Goal: Information Seeking & Learning: Learn about a topic

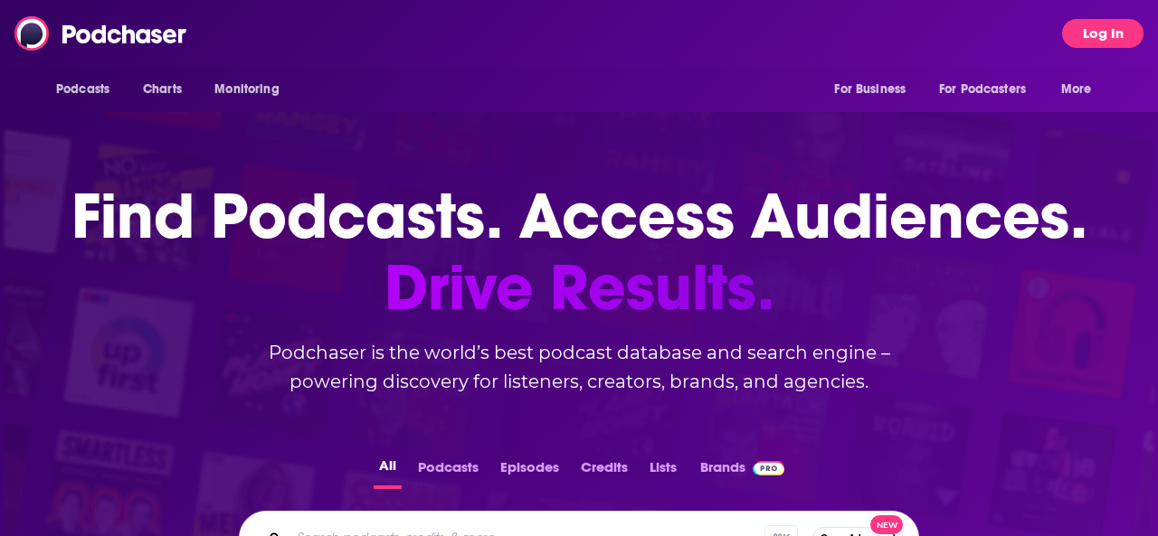
click at [1103, 38] on button "Log In" at bounding box center [1102, 33] width 81 height 29
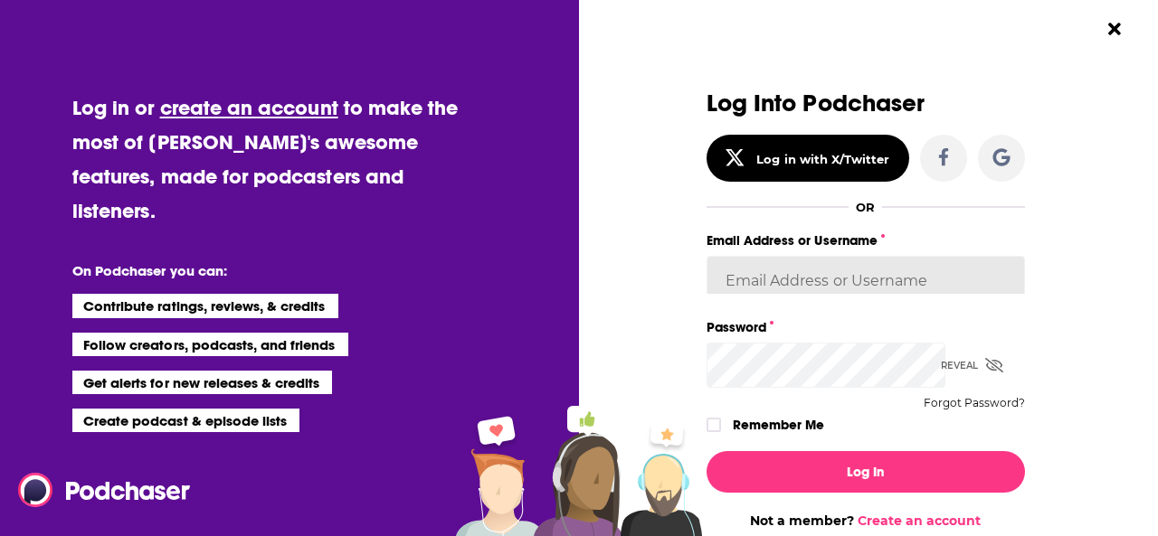
click at [789, 256] on input "Email Address or Username" at bounding box center [865, 280] width 318 height 49
type input "westen.doran@finnpartners.com"
click at [945, 343] on div "Dialog" at bounding box center [945, 343] width 0 height 0
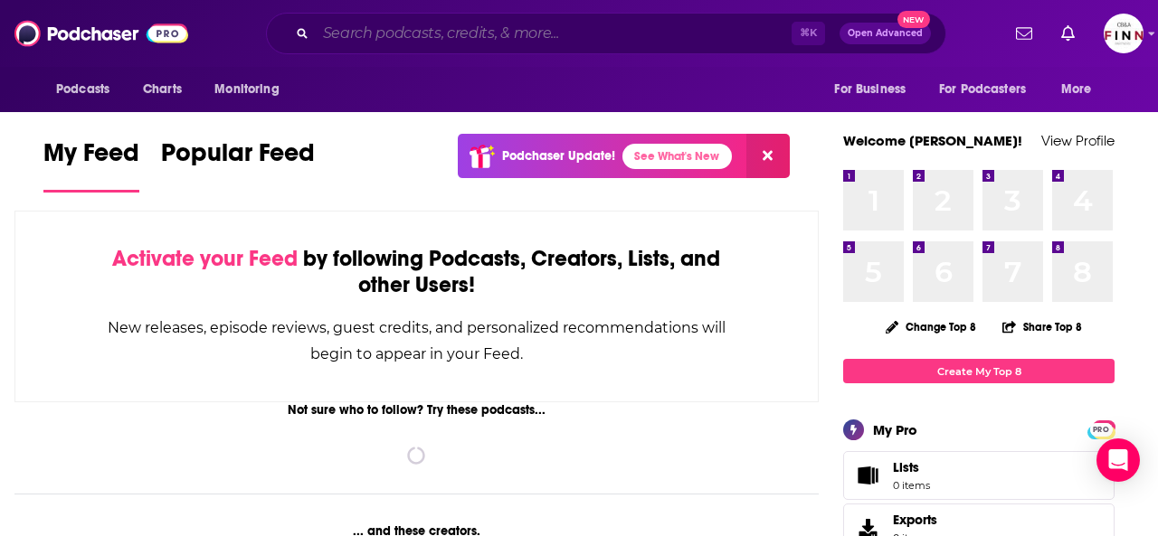
click at [494, 30] on input "Search podcasts, credits, & more..." at bounding box center [554, 33] width 476 height 29
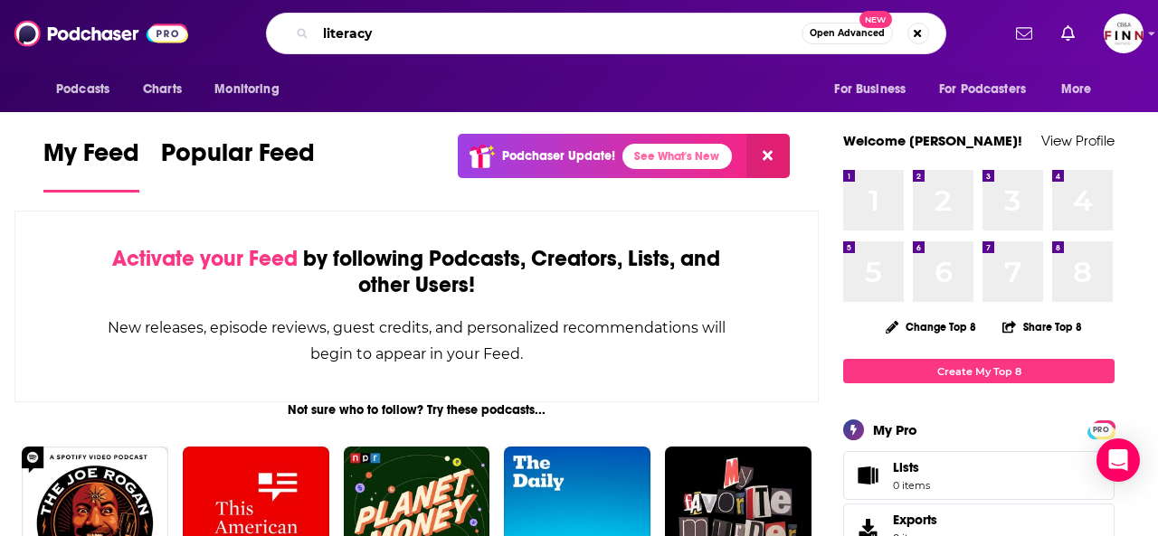
type input "literacy"
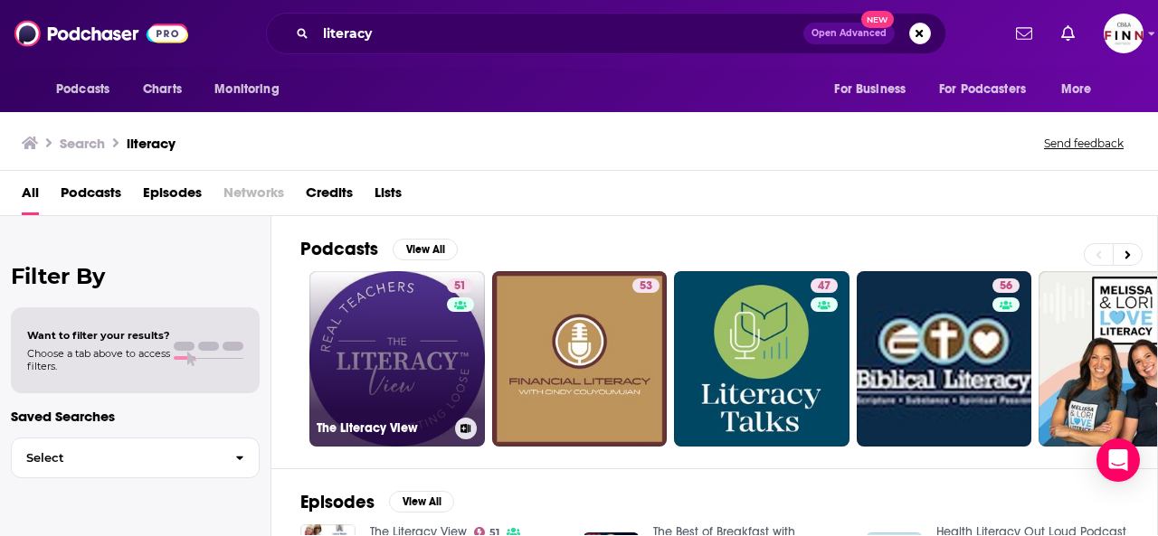
click at [324, 367] on link "51 The Literacy View" at bounding box center [396, 358] width 175 height 175
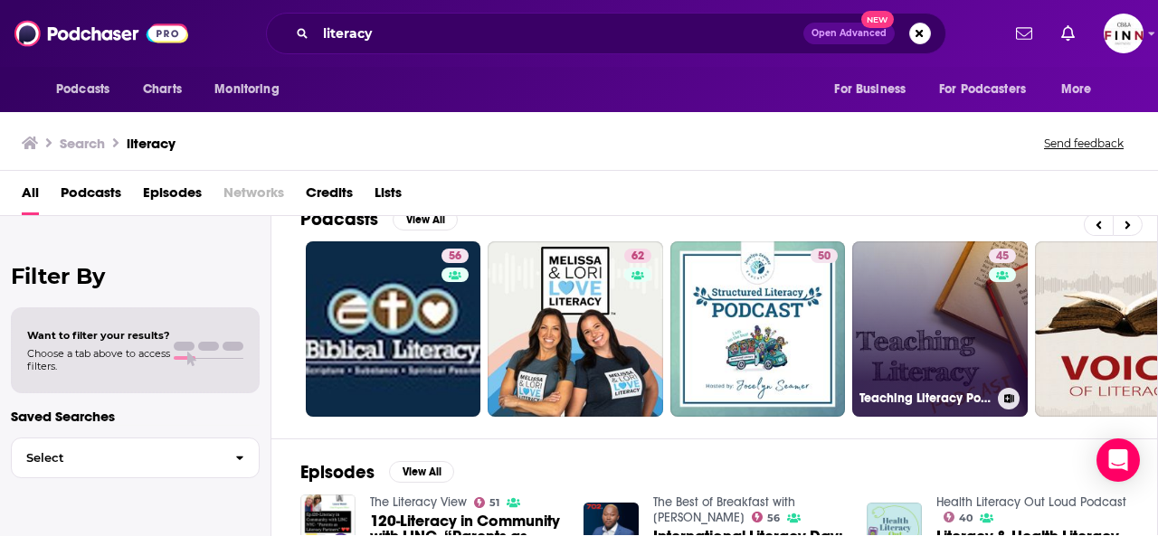
scroll to position [0, 550]
click at [854, 286] on link "45 Teaching Literacy Podcast" at bounding box center [940, 329] width 175 height 175
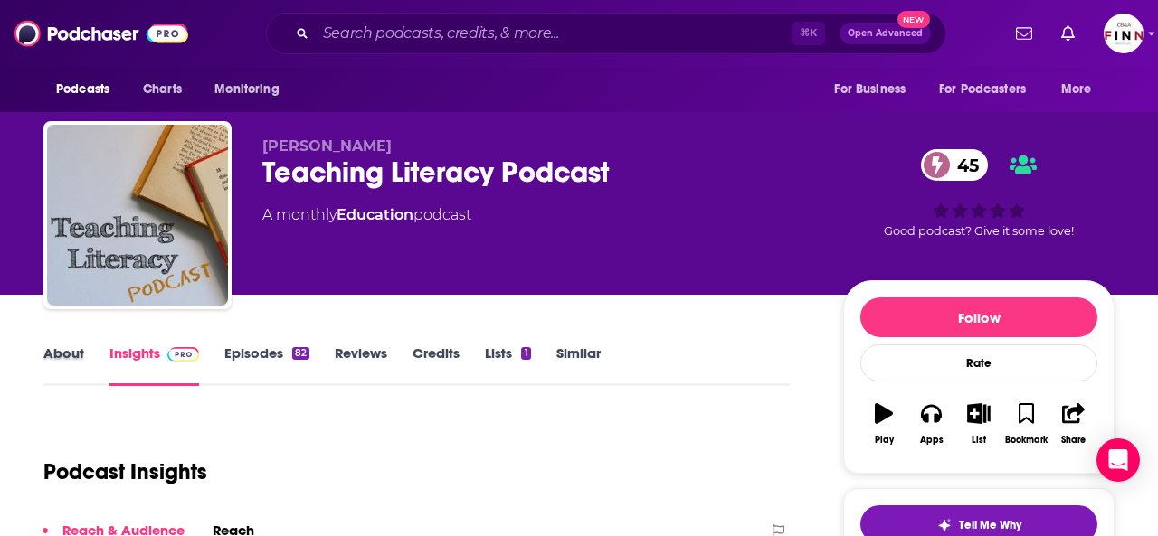
click at [109, 345] on div "About" at bounding box center [76, 366] width 66 height 42
click at [84, 345] on link "About" at bounding box center [63, 366] width 41 height 42
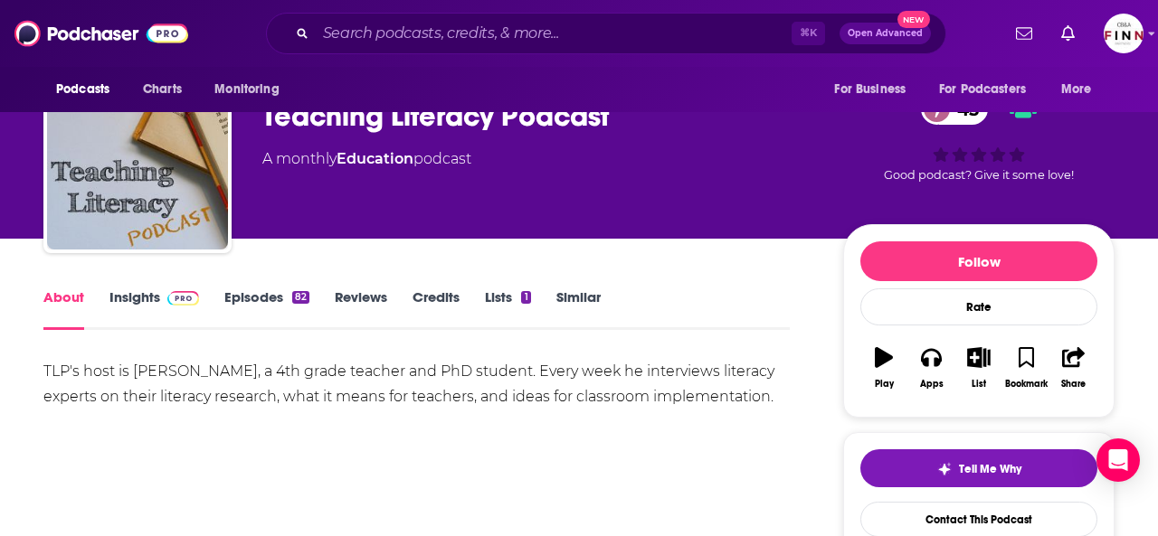
scroll to position [104, 0]
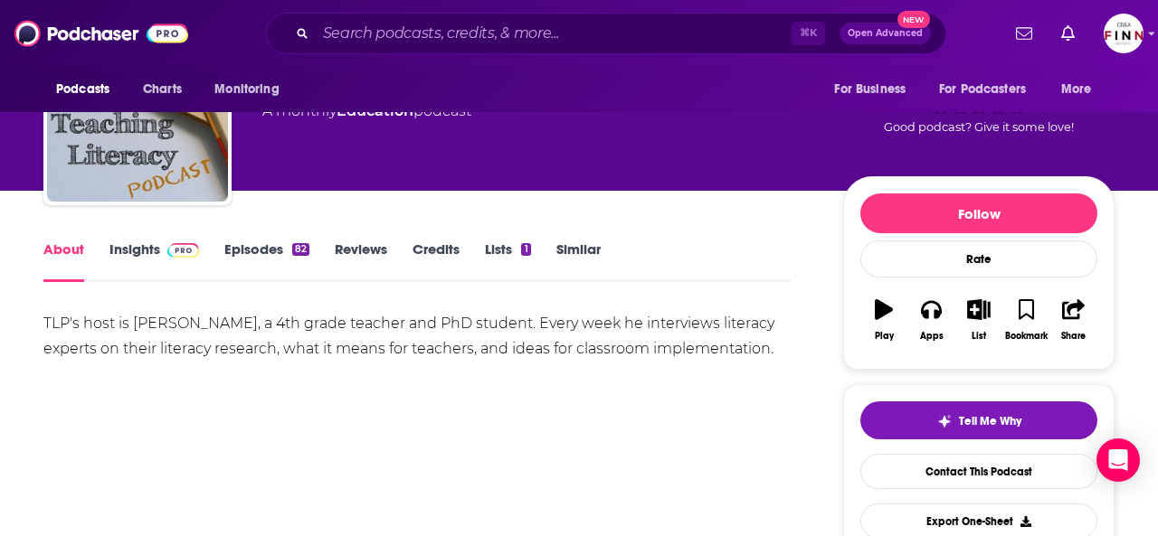
click at [199, 241] on link "Insights" at bounding box center [154, 262] width 90 height 42
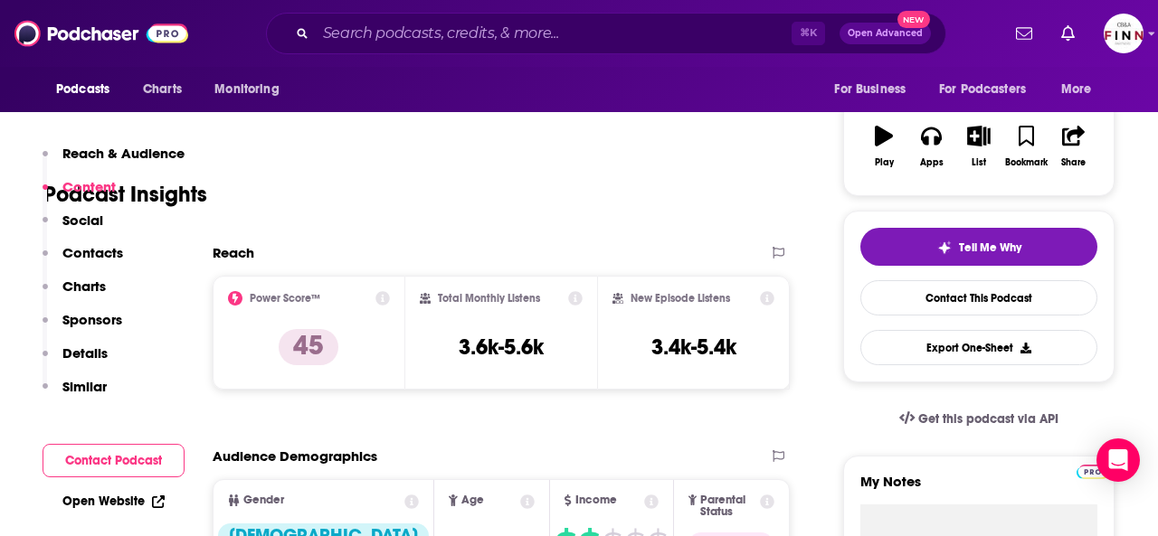
scroll to position [30, 0]
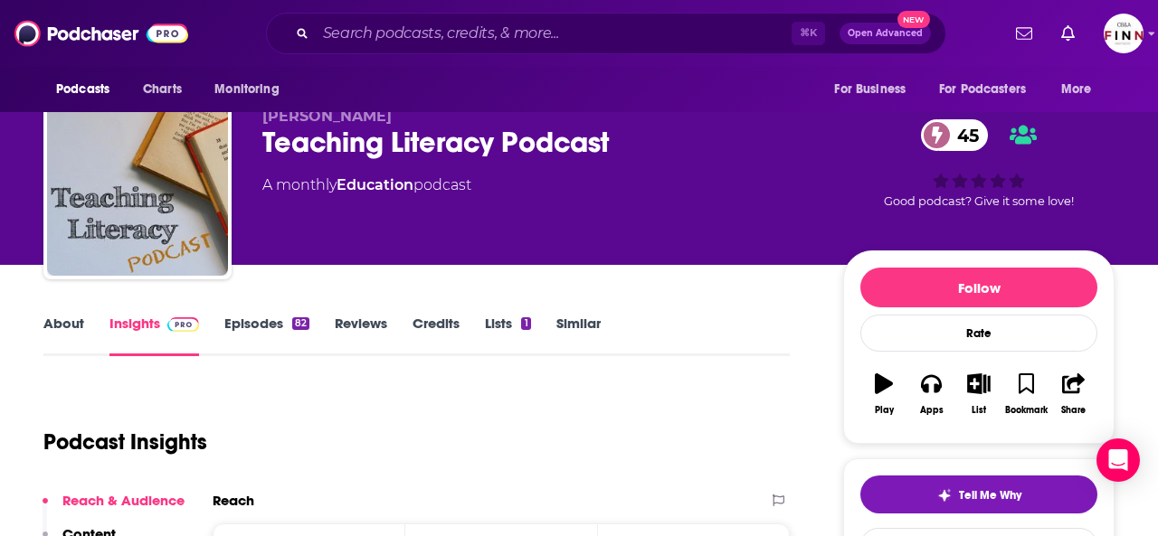
click at [84, 315] on link "About" at bounding box center [63, 336] width 41 height 42
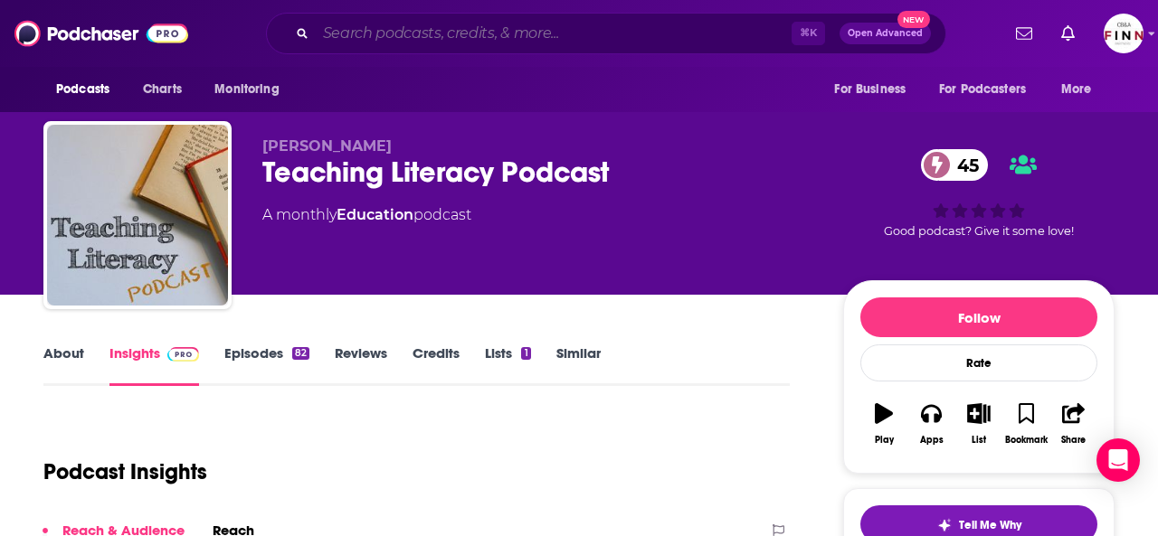
click at [491, 33] on input "Search podcasts, credits, & more..." at bounding box center [554, 33] width 476 height 29
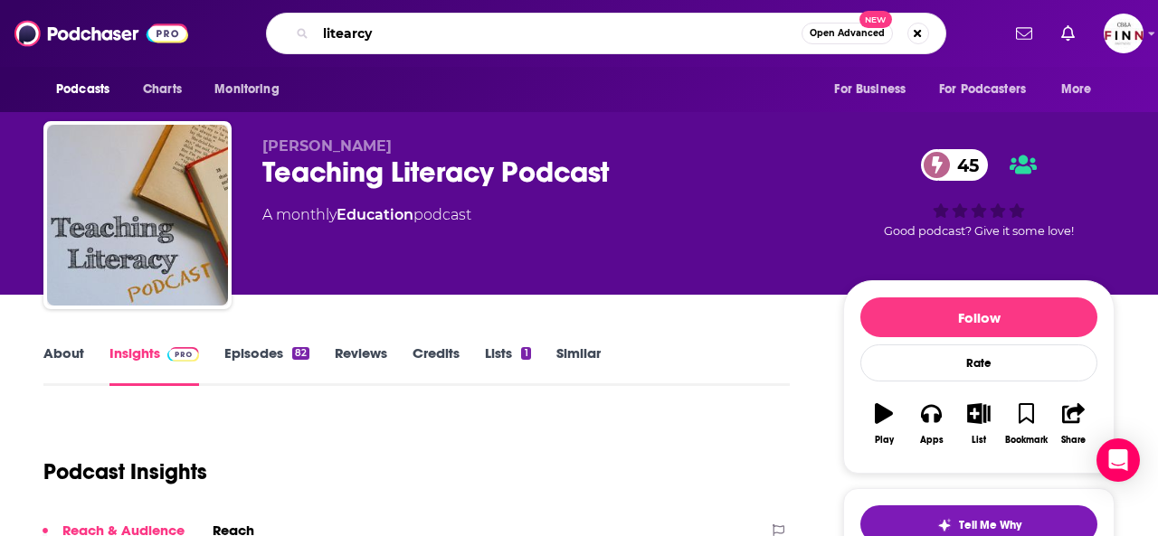
type input "litearcy"
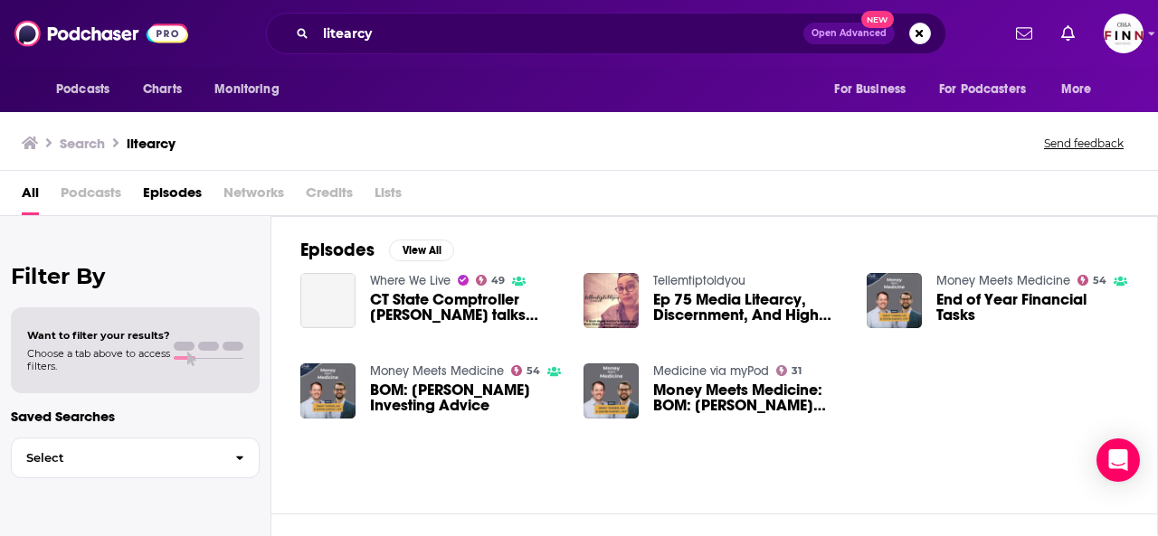
scroll to position [87, 0]
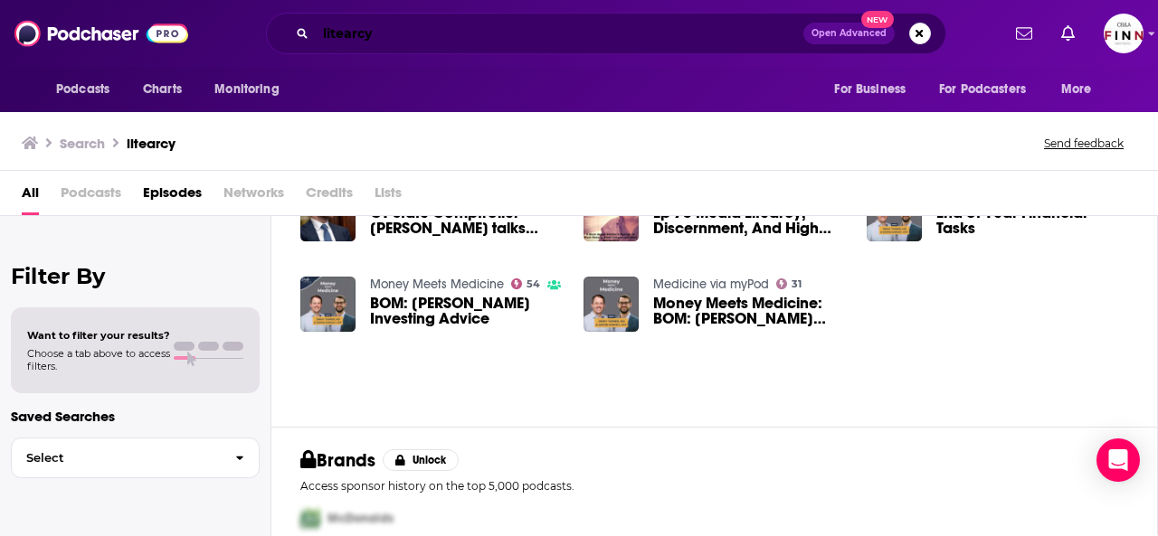
click at [466, 44] on input "litearcy" at bounding box center [560, 33] width 488 height 29
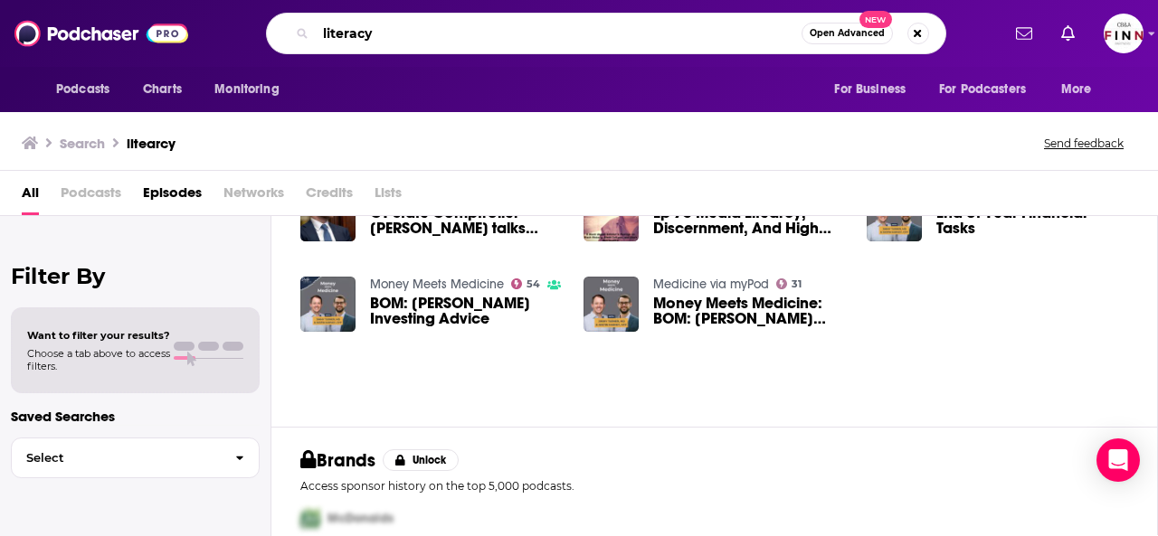
type input "literacy"
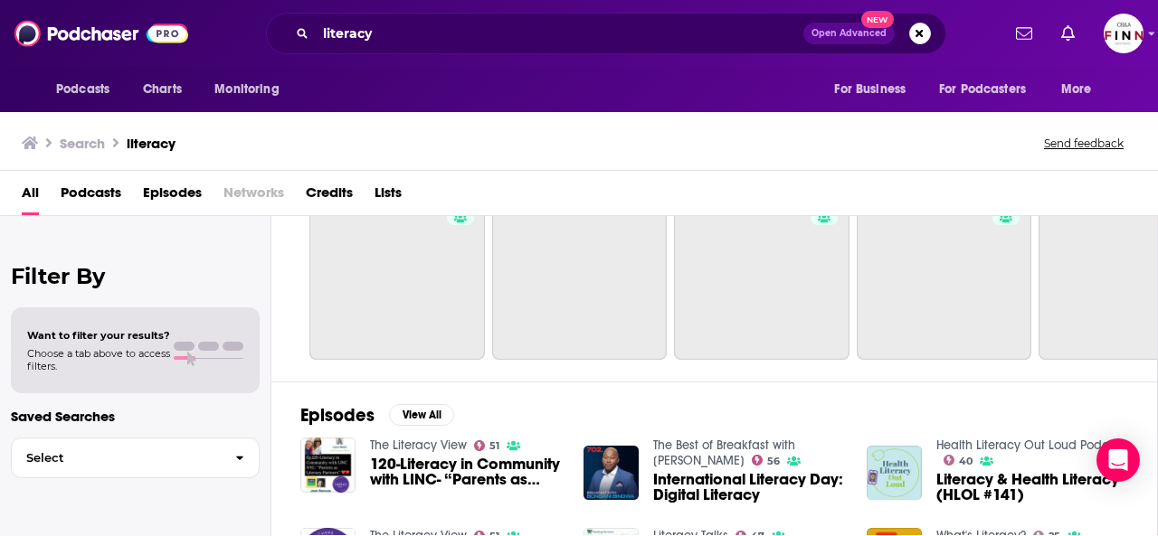
scroll to position [319, 0]
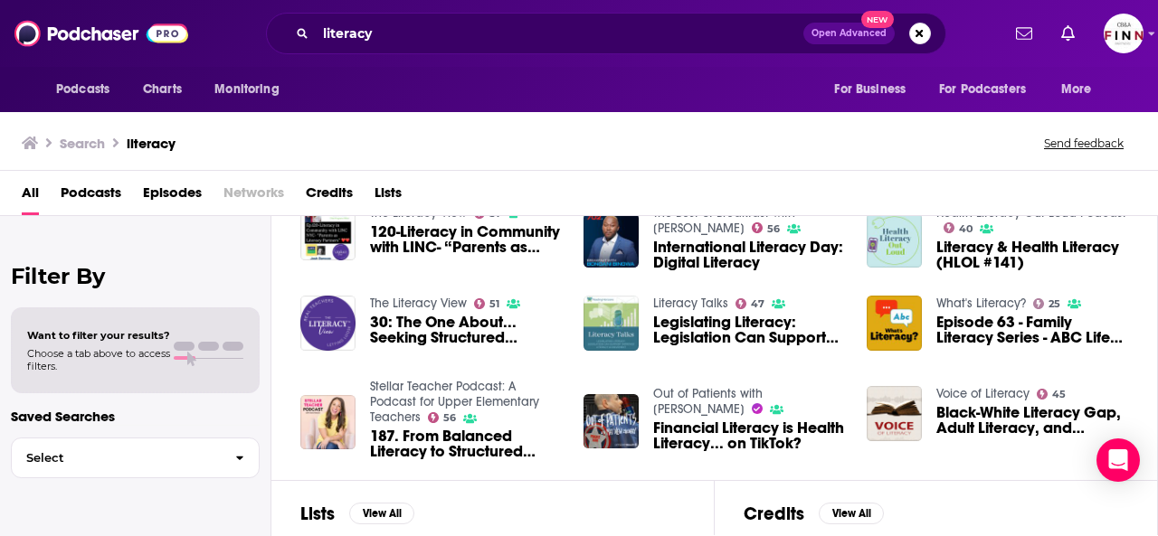
click at [583, 296] on img "Legislating Literacy: Legislation Can Support Improved Literacy Achievement" at bounding box center [610, 323] width 55 height 55
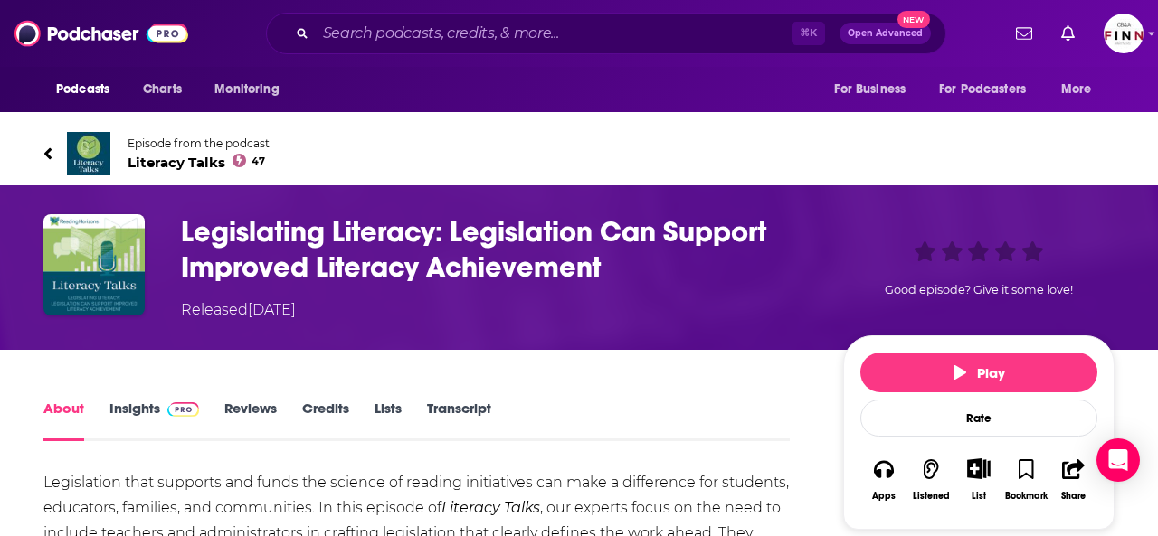
click at [242, 397] on div "About Insights Reviews Credits Lists Transcript" at bounding box center [416, 419] width 746 height 44
click at [199, 400] on link "Insights" at bounding box center [154, 421] width 90 height 42
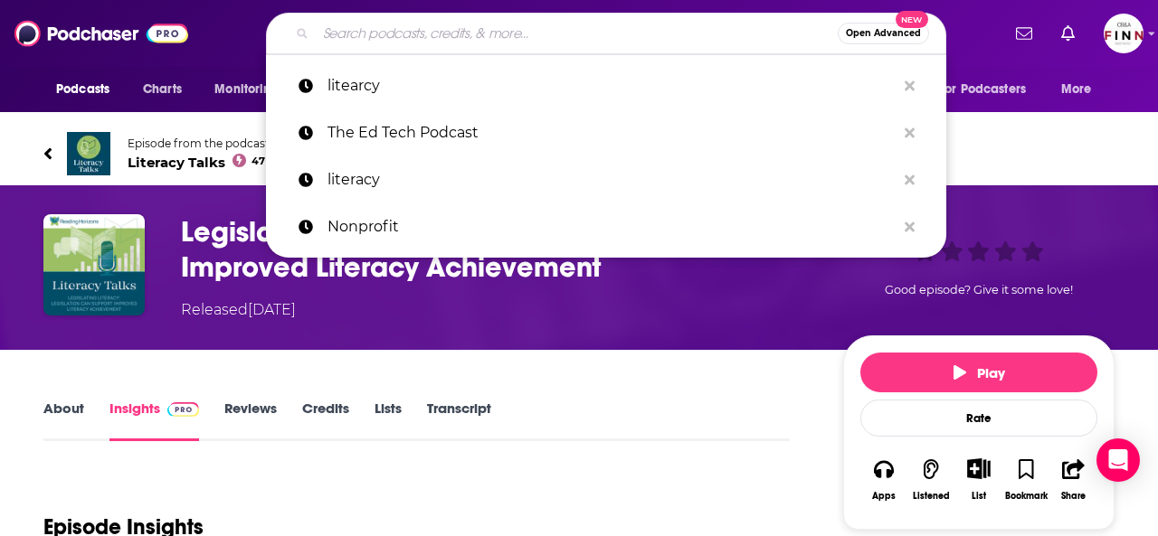
click at [479, 46] on div "Open Advanced New" at bounding box center [606, 34] width 680 height 42
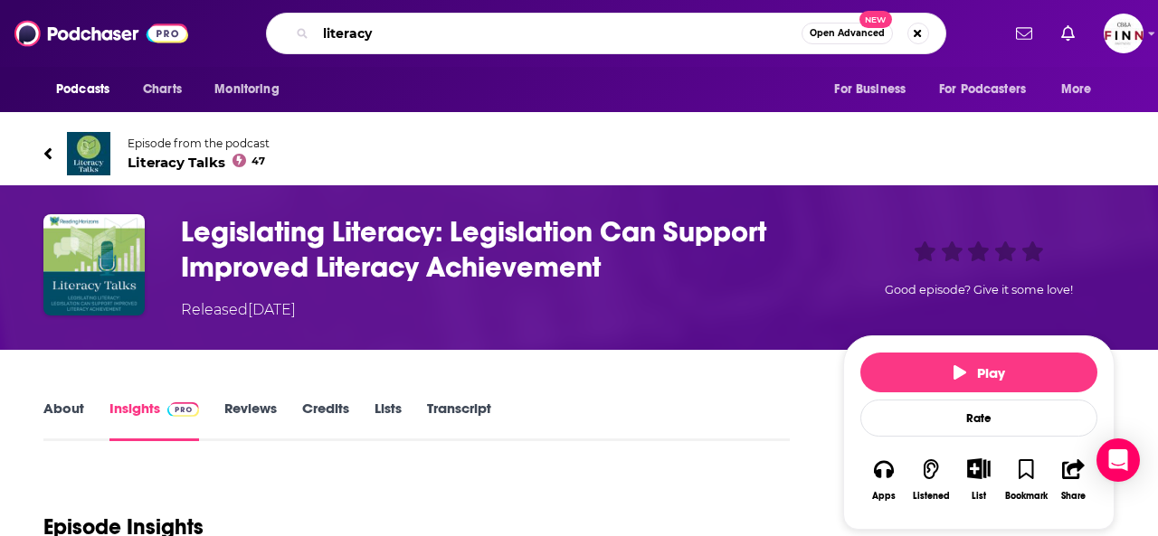
type input "literacy"
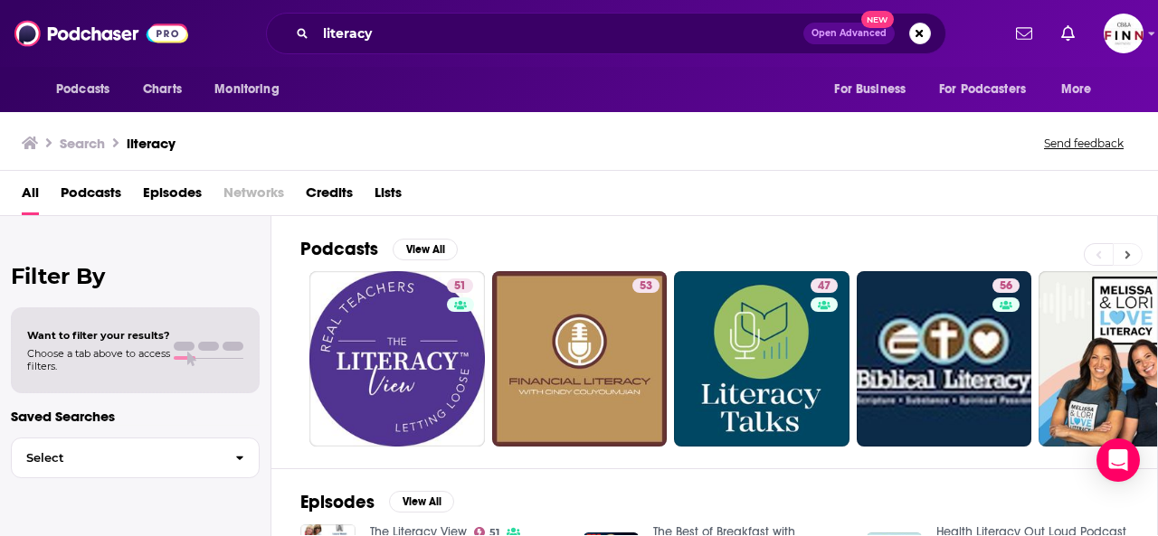
click at [1137, 243] on button at bounding box center [1128, 254] width 30 height 23
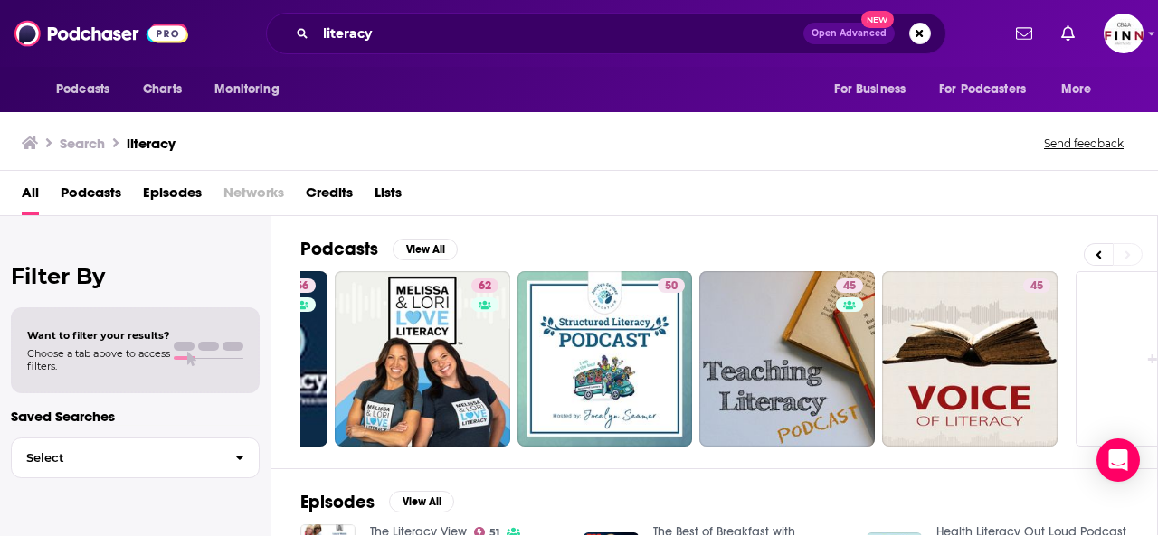
scroll to position [0, 707]
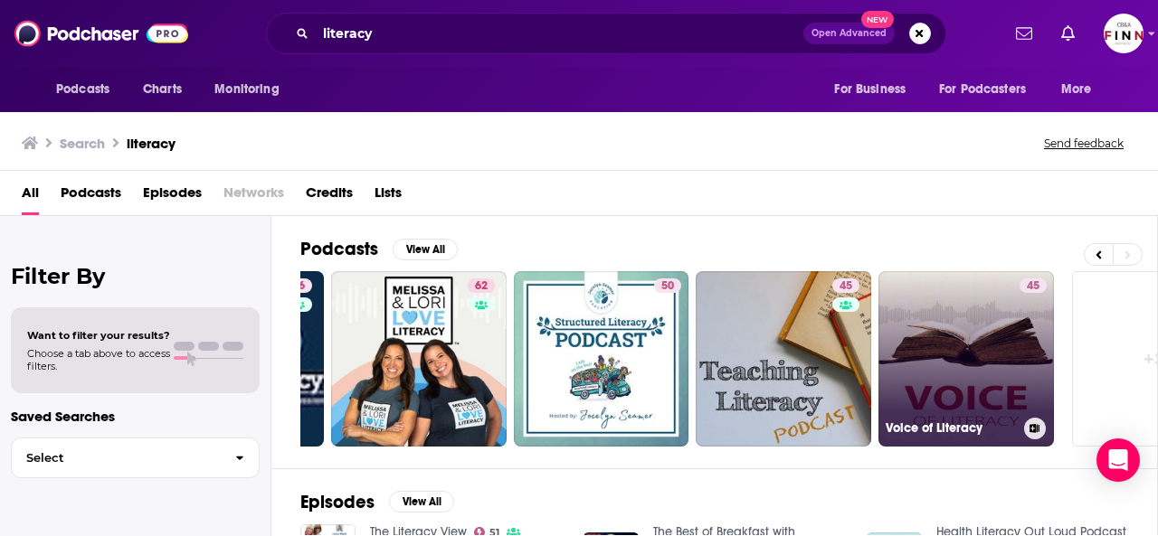
click at [882, 292] on link "45 Voice of Literacy" at bounding box center [965, 358] width 175 height 175
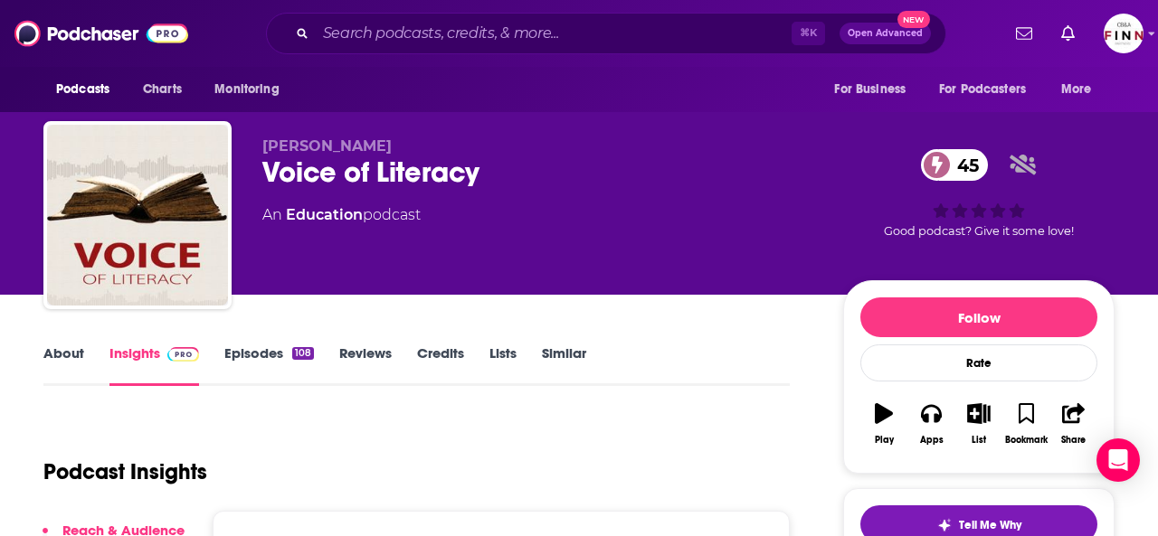
click at [84, 345] on link "About" at bounding box center [63, 366] width 41 height 42
click at [466, 28] on input "Search podcasts, credits, & more..." at bounding box center [554, 33] width 476 height 29
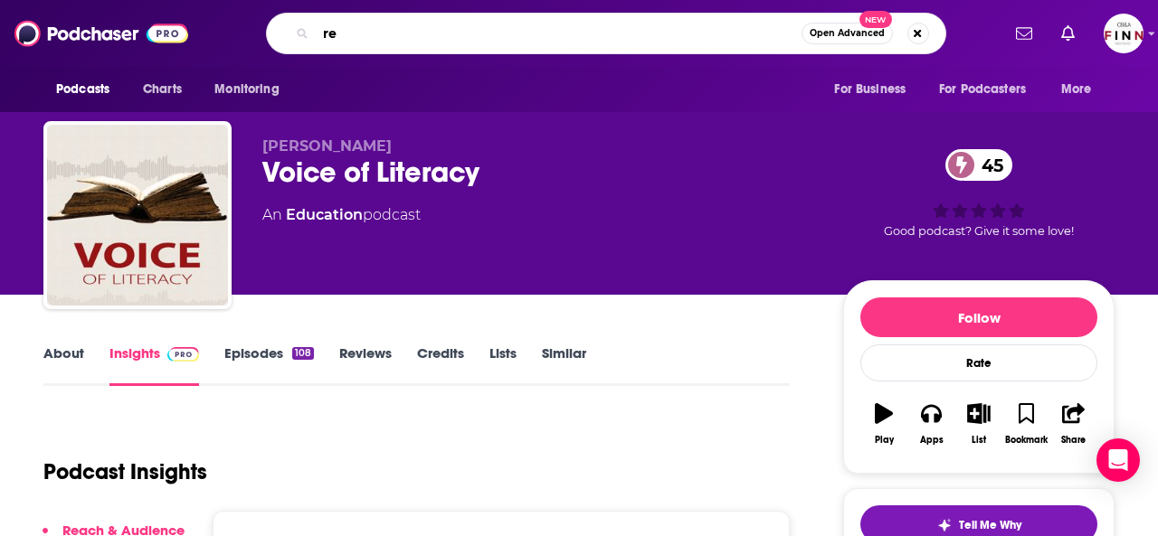
type input "r"
type input "science of reading"
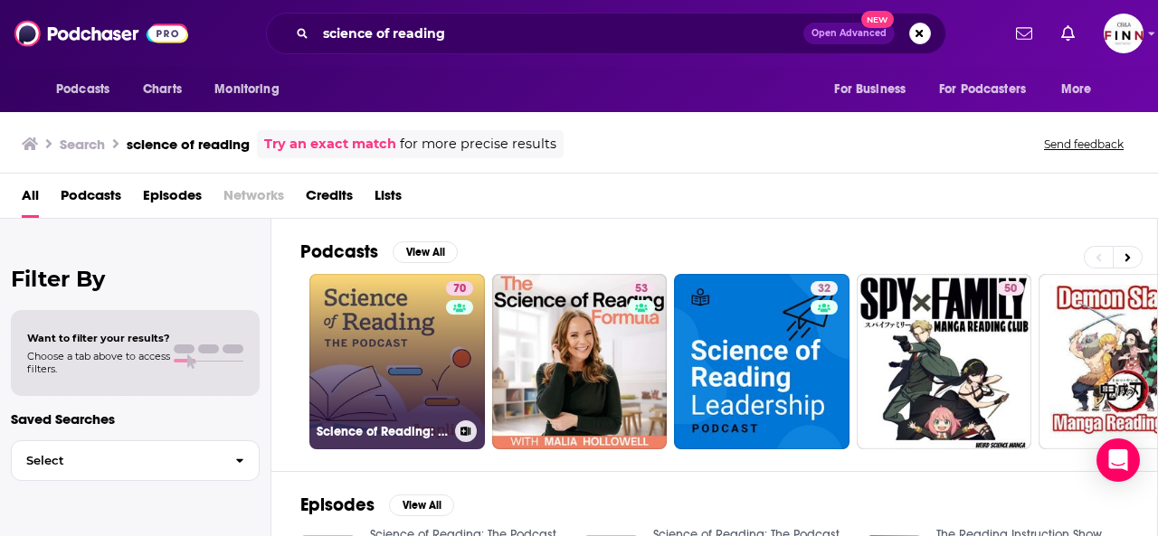
click at [357, 305] on link "70 Science of Reading: The Podcast" at bounding box center [396, 361] width 175 height 175
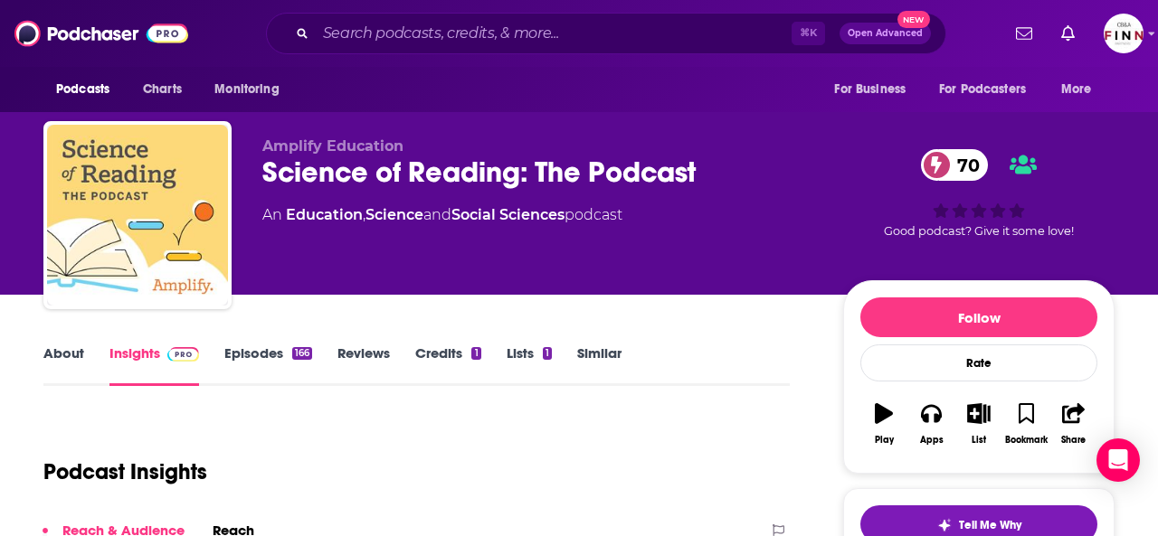
click at [84, 345] on link "About" at bounding box center [63, 366] width 41 height 42
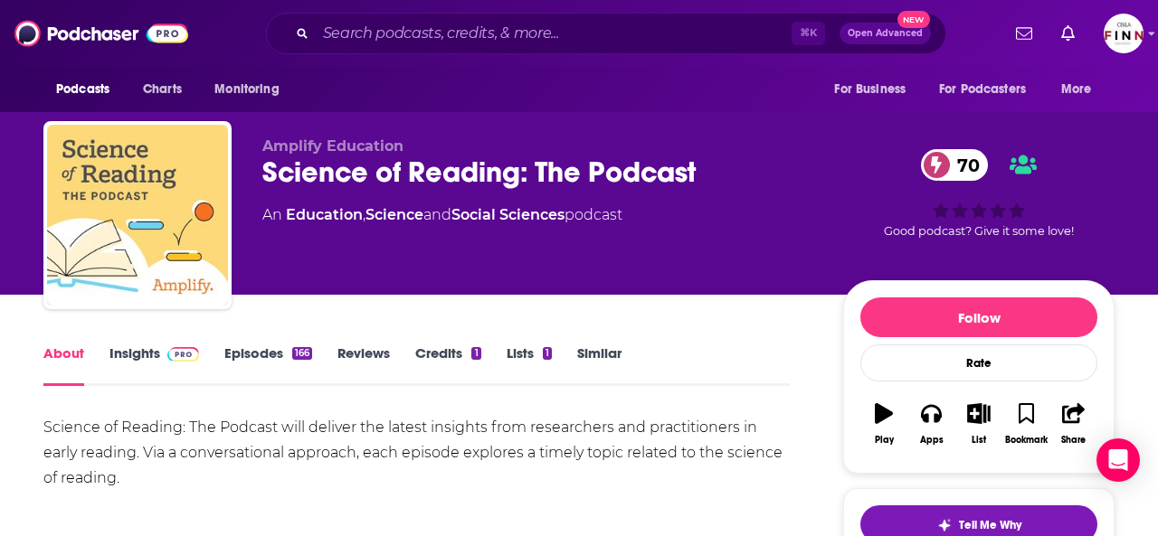
click at [199, 345] on link "Insights" at bounding box center [154, 366] width 90 height 42
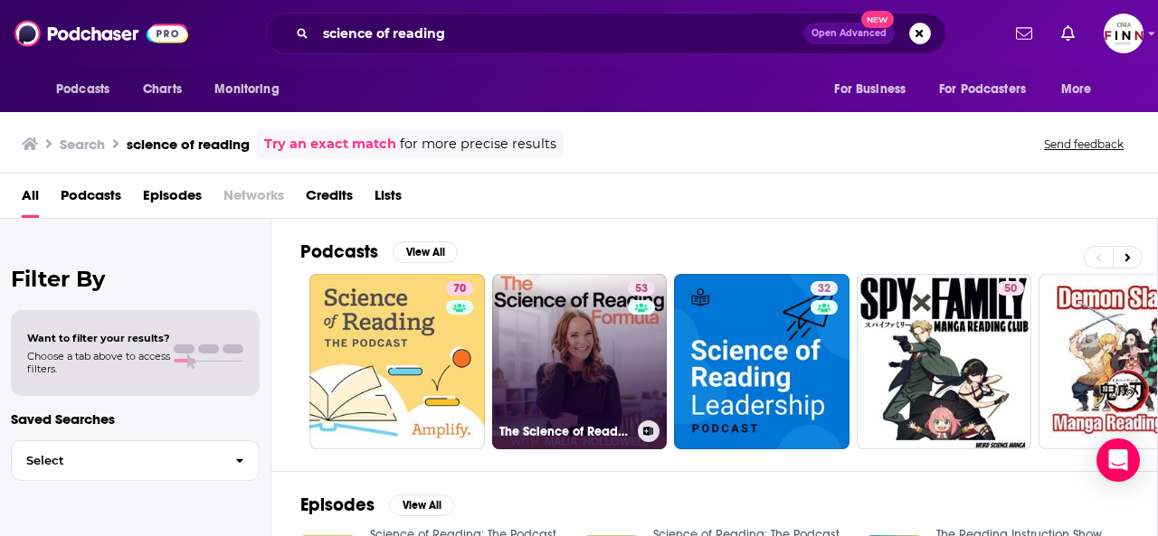
click at [526, 339] on link "53 The Science of Reading Formula" at bounding box center [579, 361] width 175 height 175
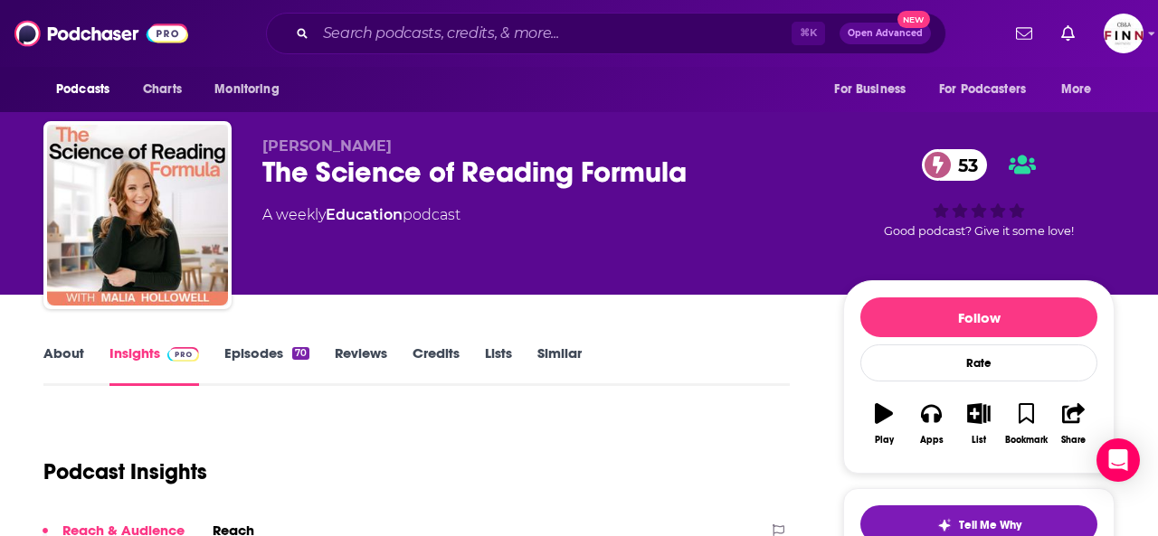
click at [84, 345] on link "About" at bounding box center [63, 366] width 41 height 42
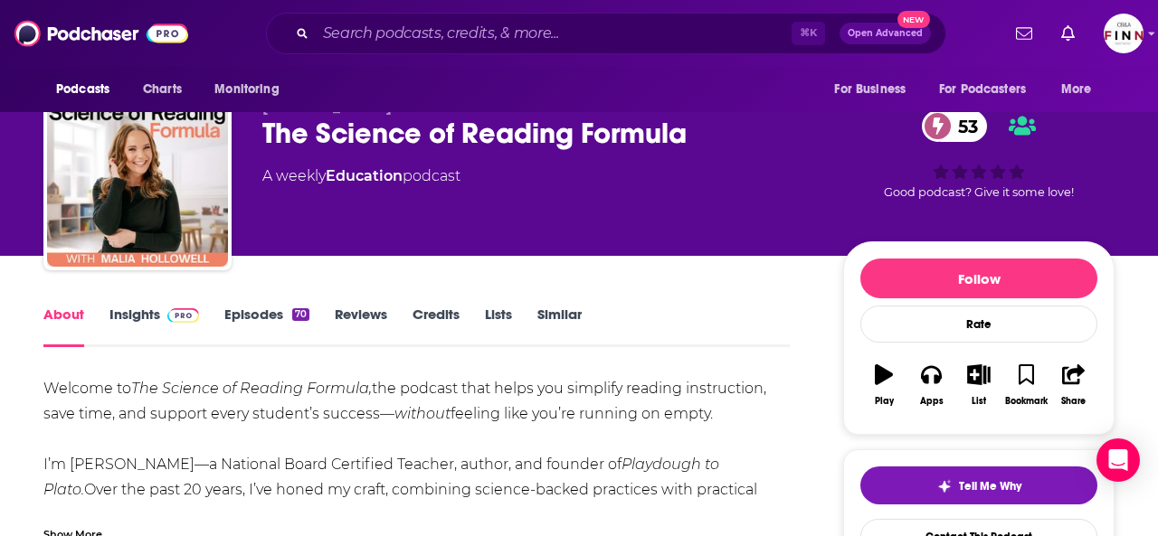
scroll to position [42, 0]
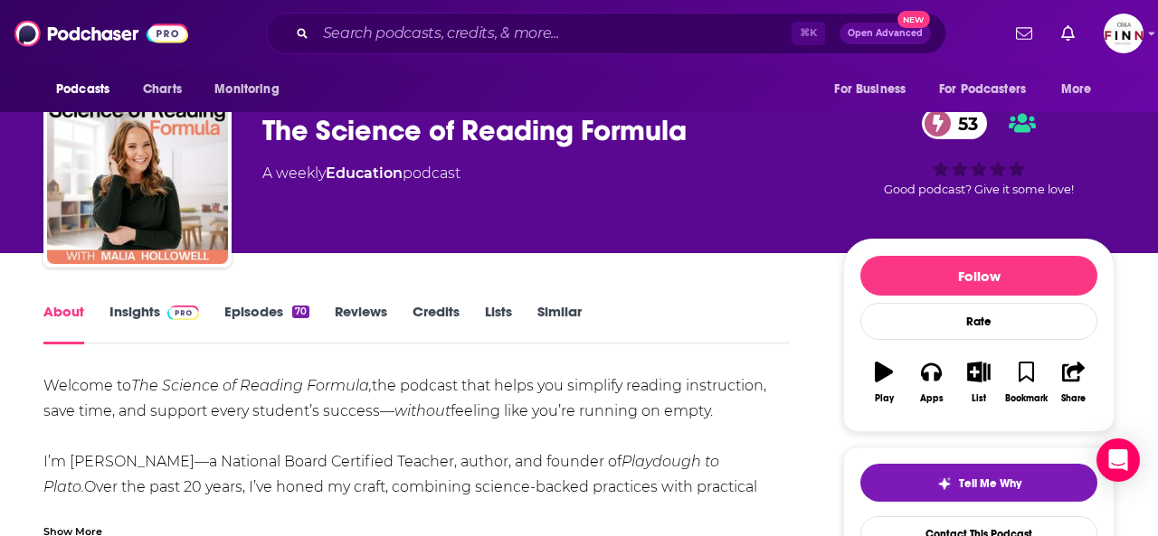
click at [102, 522] on div "Show More" at bounding box center [72, 530] width 59 height 17
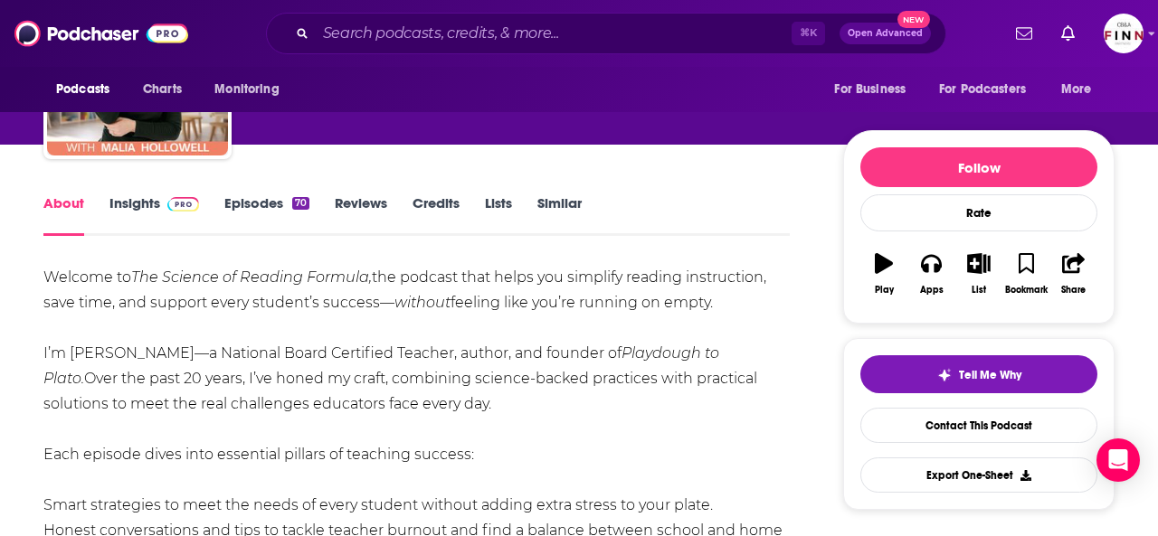
scroll to position [0, 0]
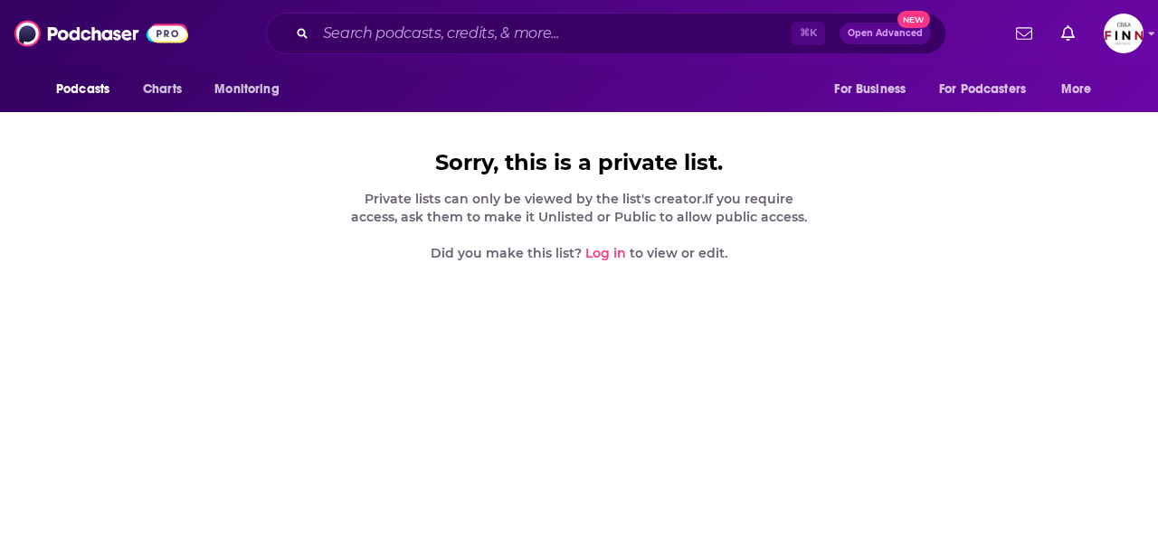
click at [599, 245] on link "Log in" at bounding box center [605, 253] width 41 height 16
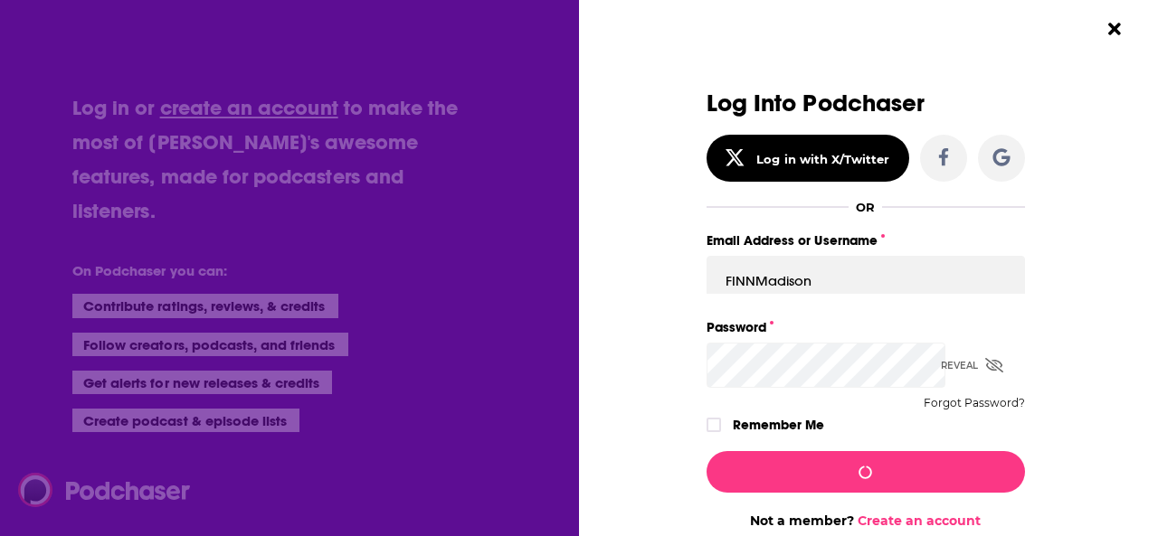
click at [689, 322] on div "Dialog" at bounding box center [547, 309] width 318 height 439
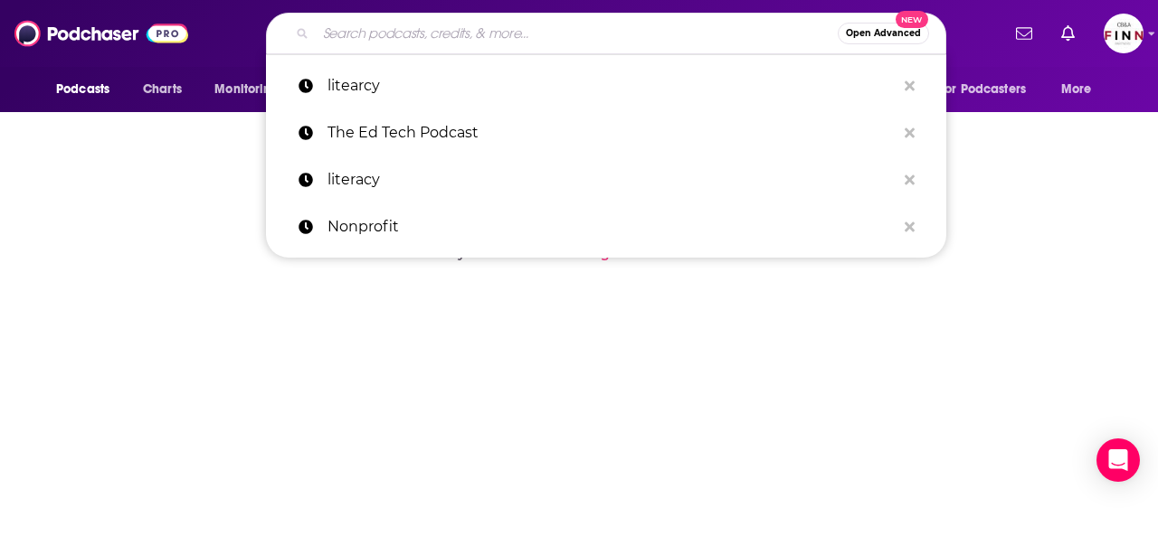
click at [555, 38] on input "Search podcasts, credits, & more..." at bounding box center [577, 33] width 522 height 29
